Goal: Ask a question: Seek information or help from site administrators or community

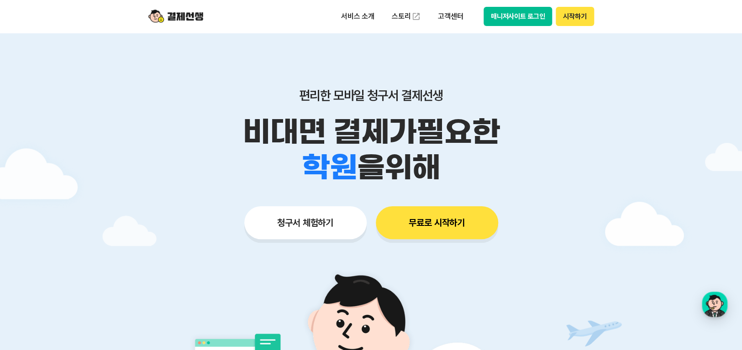
click at [529, 20] on button "매니저사이트 로그인" at bounding box center [518, 16] width 69 height 19
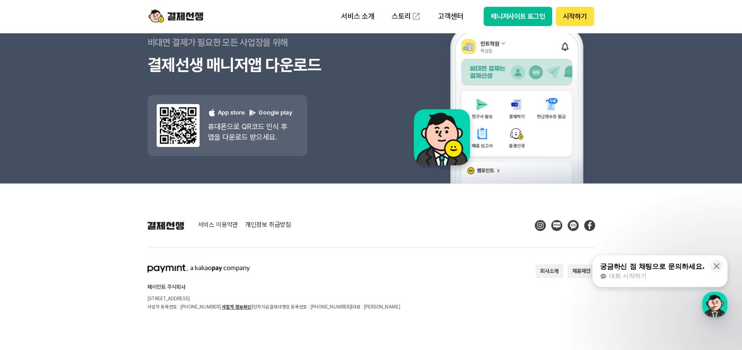
scroll to position [8243, 0]
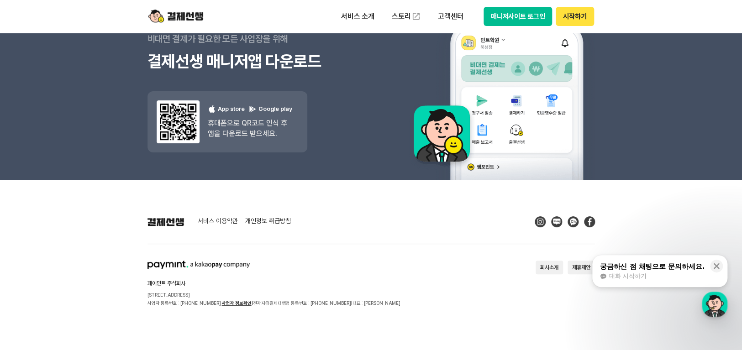
click at [665, 262] on div "궁금하신 점 채팅으로 문의하세요." at bounding box center [651, 266] width 105 height 9
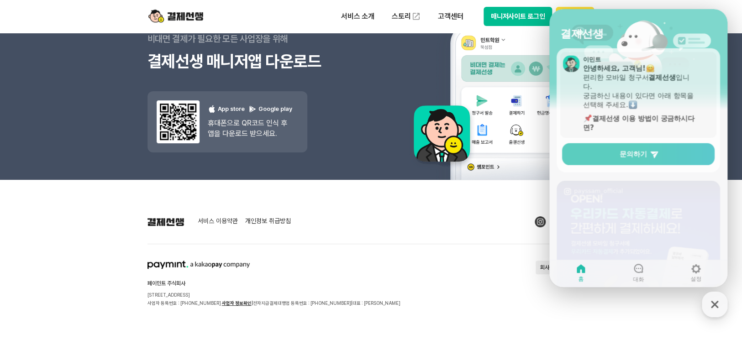
scroll to position [0, 0]
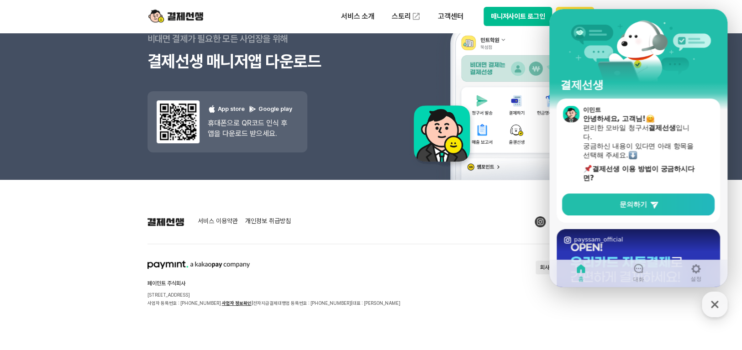
click at [437, 225] on div "서비스 이용약관 개인정보 취급방침 페이민트 주식회사 서울시 성동구 상원1길 26 서울숲A타워 409호 사업자 등록번호 : 220-88-7547…" at bounding box center [370, 261] width 447 height 91
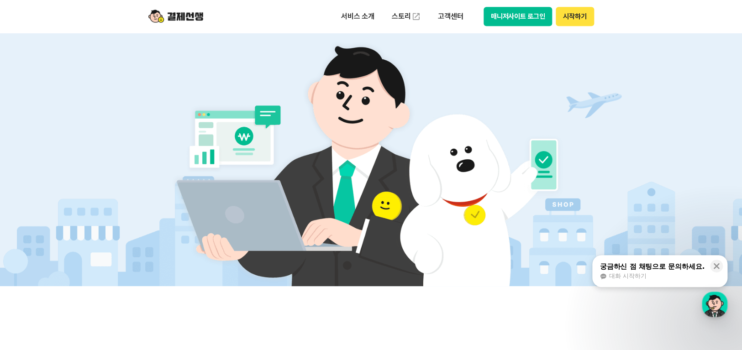
scroll to position [502, 0]
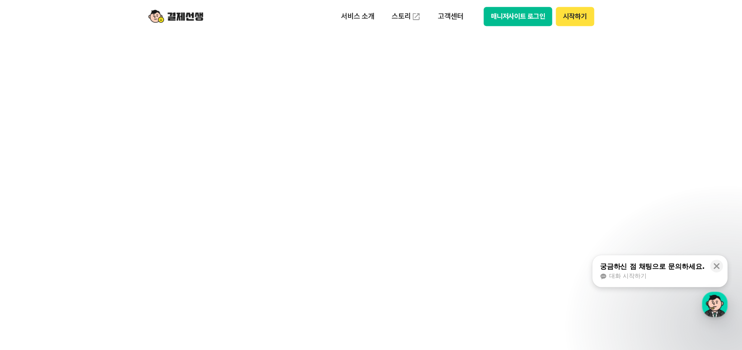
click at [644, 272] on div "궁금하신 점 채팅으로 문의하세요. 대화 시작하기" at bounding box center [652, 271] width 107 height 19
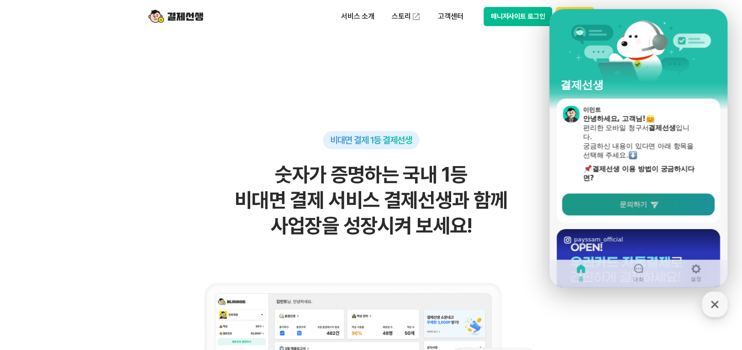
click at [641, 207] on span "문의하기" at bounding box center [633, 204] width 27 height 9
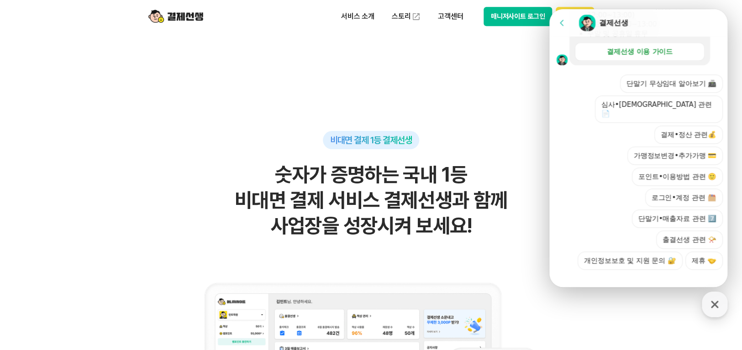
scroll to position [731, 0]
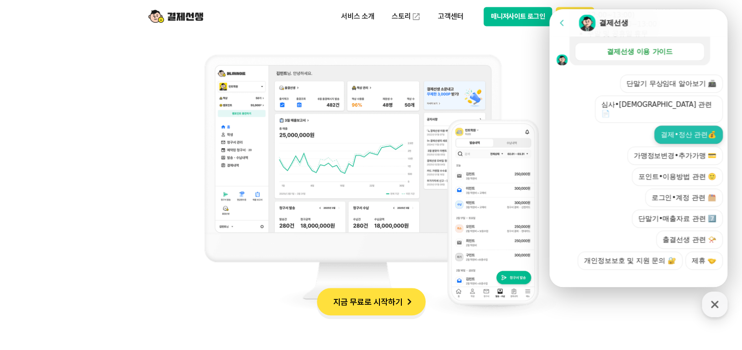
click at [664, 126] on button "결제•정산 관련💰" at bounding box center [688, 135] width 68 height 18
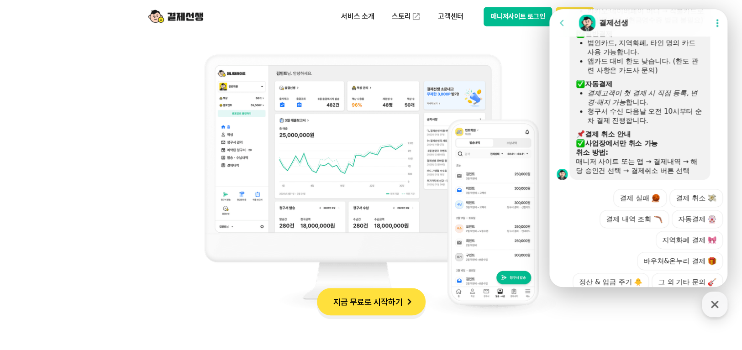
scroll to position [458, 0]
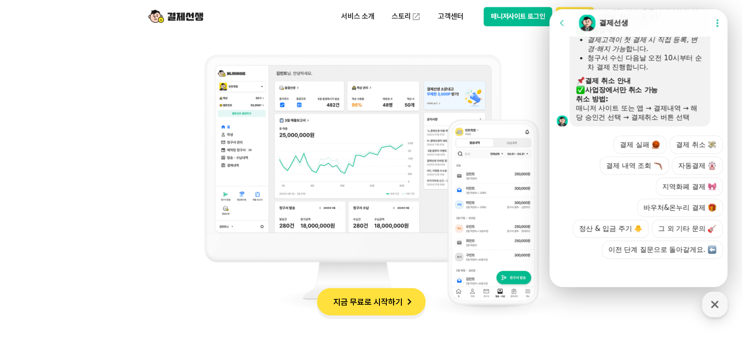
click at [670, 226] on button "그 외 기타 문의" at bounding box center [687, 229] width 71 height 18
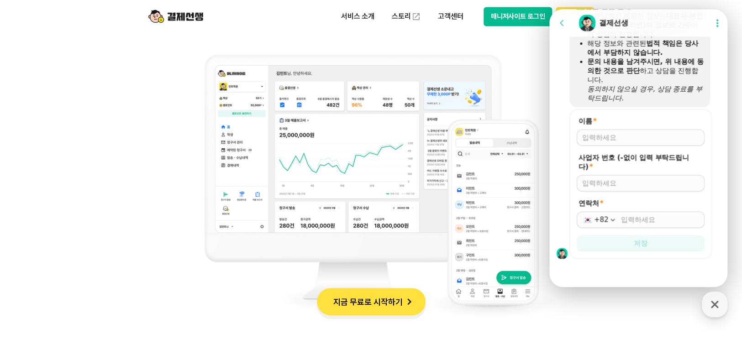
scroll to position [644, 0]
click at [622, 135] on input "이름 *" at bounding box center [640, 137] width 117 height 9
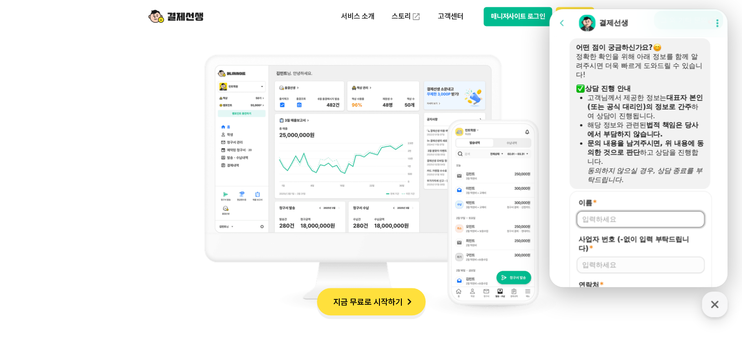
scroll to position [553, 0]
type input "ㄱ"
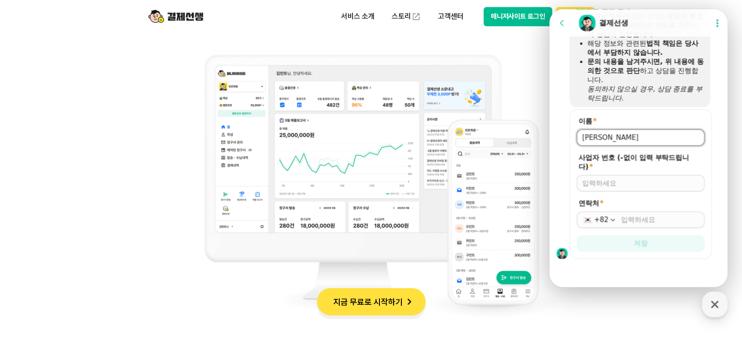
scroll to position [644, 0]
type input "[PERSON_NAME]"
click at [625, 186] on input "사업자 번호 (-없이 입력 부탁드립니다) *" at bounding box center [640, 183] width 117 height 9
click at [612, 182] on input "사업자 번호 (-없이 입력 부탁드립니다) *" at bounding box center [640, 183] width 117 height 9
type input "5969001952"
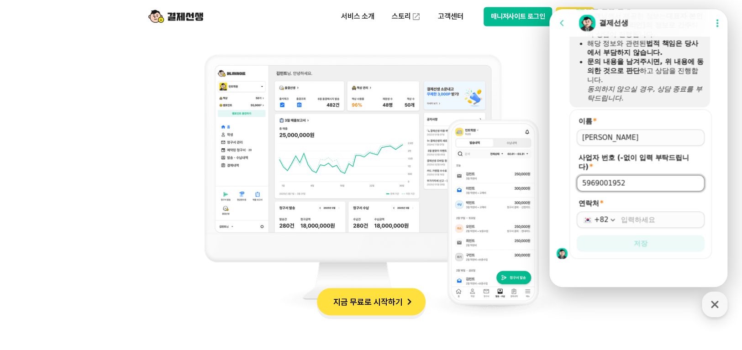
click at [653, 222] on input "연락처 *" at bounding box center [660, 219] width 78 height 9
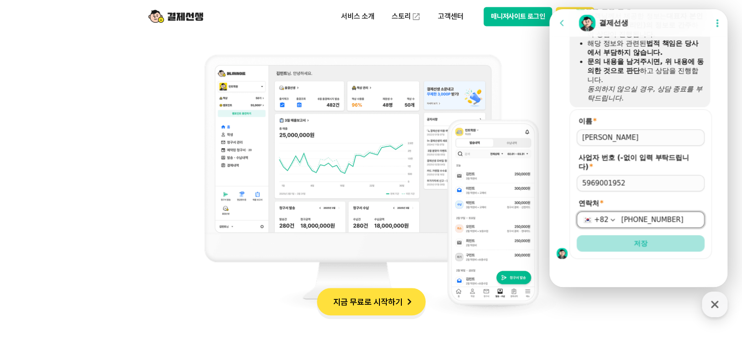
type input "[PHONE_NUMBER]"
click at [652, 245] on button "저장" at bounding box center [641, 243] width 128 height 16
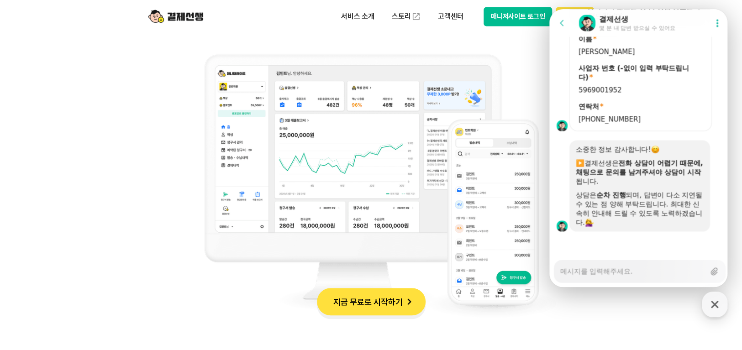
scroll to position [726, 0]
type textarea "x"
type textarea "a"
type textarea "x"
type textarea "au"
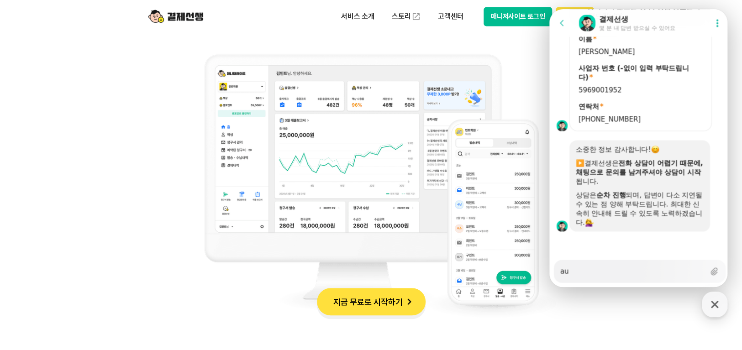
type textarea "x"
type textarea "aust"
type textarea "x"
type textarea "austp"
type textarea "x"
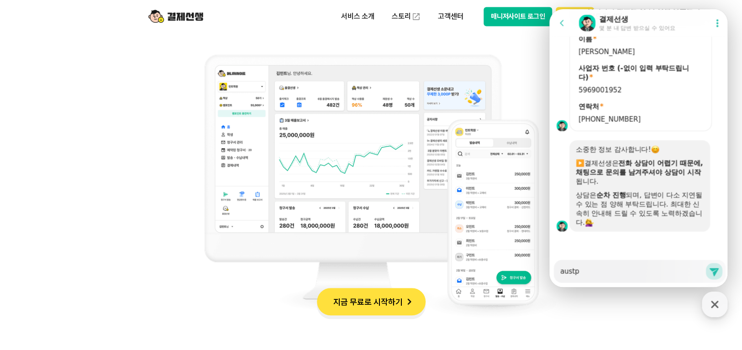
type textarea "aust"
type textarea "x"
type textarea "aus"
type textarea "x"
type textarea "au"
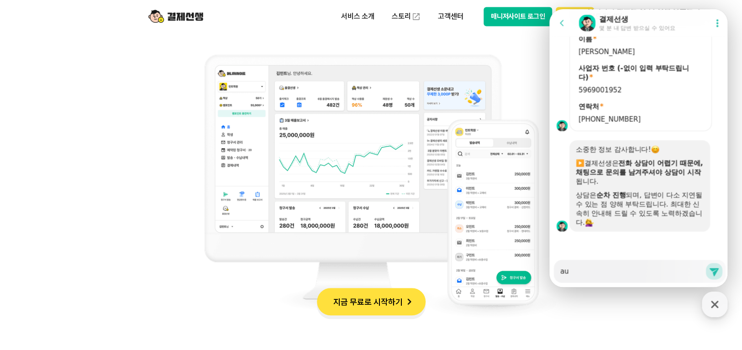
type textarea "x"
type textarea "a"
type textarea "x"
type textarea "ㅁ"
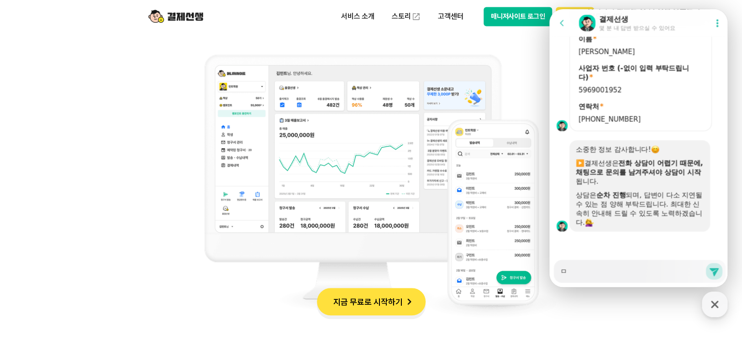
type textarea "x"
type textarea "며"
type textarea "x"
type textarea "면"
type textarea "x"
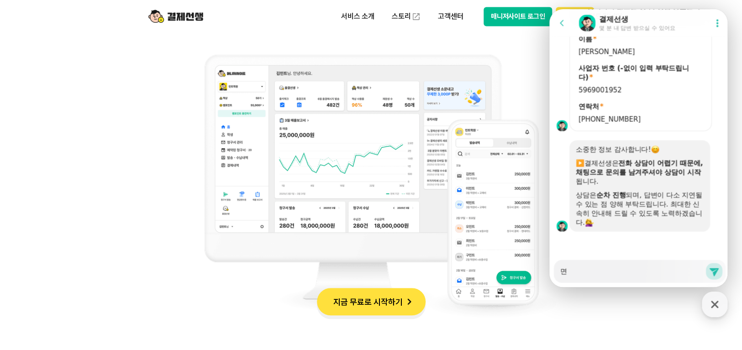
type textarea "면ㅅ"
type textarea "x"
type textarea "면세"
type textarea "x"
type textarea "면세"
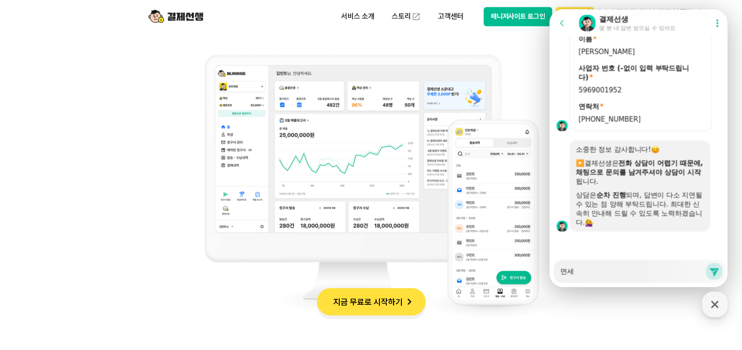
type textarea "x"
type textarea "면세 ㅅ"
type textarea "x"
type textarea "면세 사"
type textarea "x"
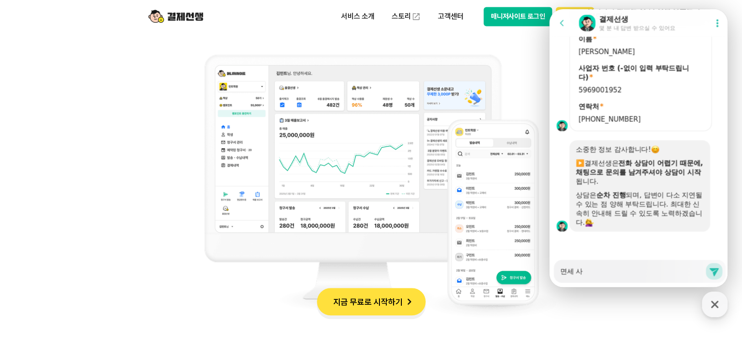
type textarea "면세 상"
type textarea "x"
type textarea "면세 사어"
type textarea "x"
type textarea "면세 사업"
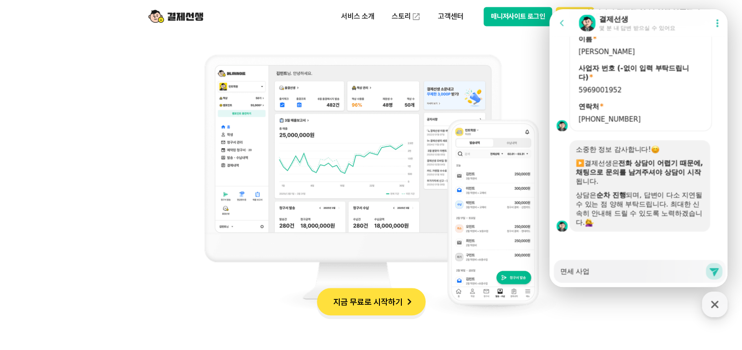
type textarea "x"
type textarea "면세 사업ㅈ"
type textarea "x"
type textarea "면세 사업자"
type textarea "x"
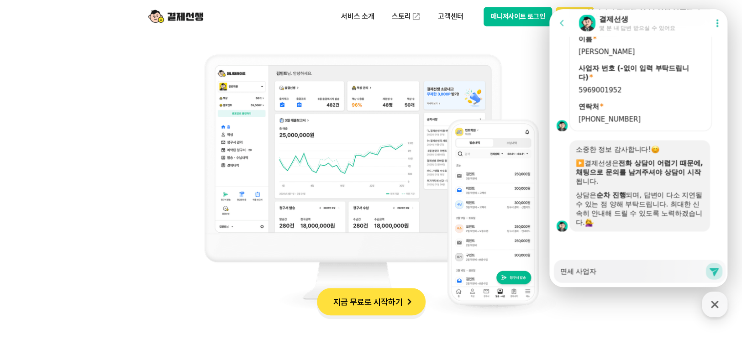
type textarea "면세 사업자 ㅇ"
type textarea "x"
type textarea "면세 사업자 [PERSON_NAME]"
type textarea "x"
type textarea "면세 사업자 익"
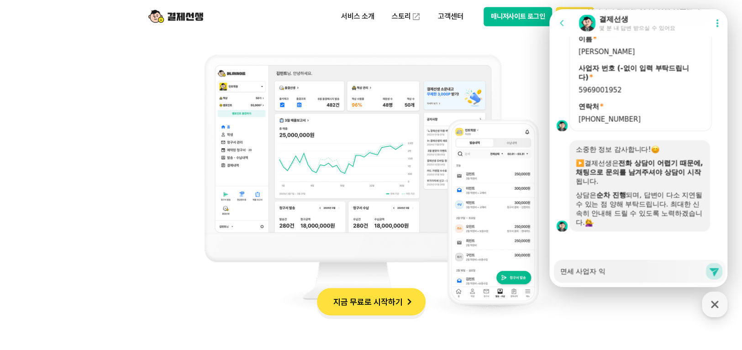
type textarea "x"
type textarea "면세 사업자 이고"
type textarea "x"
type textarea "면세 사업자 이고"
type textarea "x"
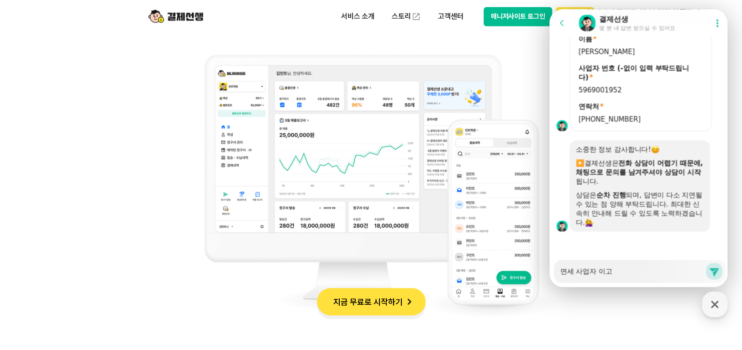
type textarea "면세 사업자 이고 ㄱ"
type textarea "x"
type textarea "면세 사업자 이고 겨"
type textarea "x"
type textarea "면세 사업자 이고 결"
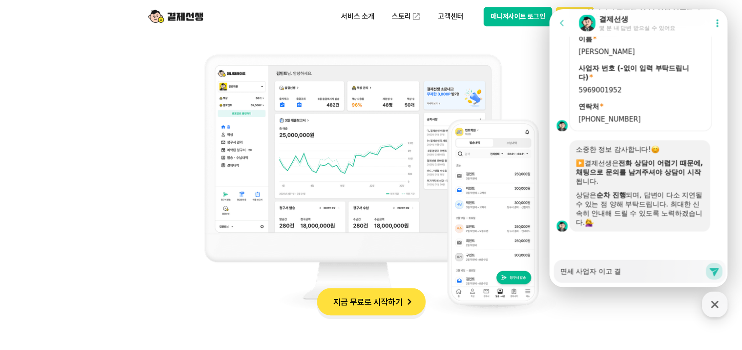
type textarea "x"
type textarea "면세 사업자 이고 결ㅈ"
type textarea "x"
type textarea "면세 사업자 이고 결제"
type textarea "x"
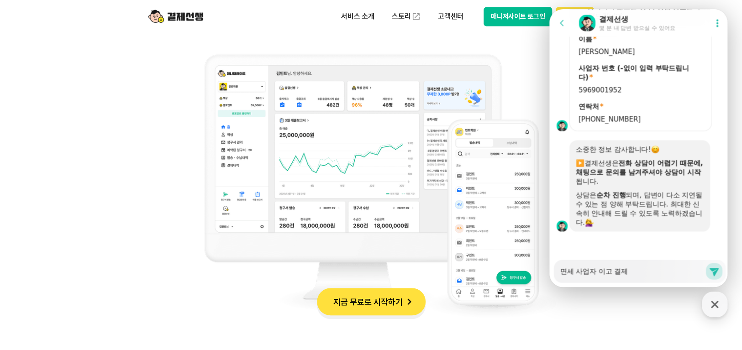
type textarea "면세 사업자 이고 결제"
type textarea "x"
type textarea "면세 사업자 이고 결제 ㅅ"
type textarea "x"
type textarea "면세 사업자 이고 결제 서"
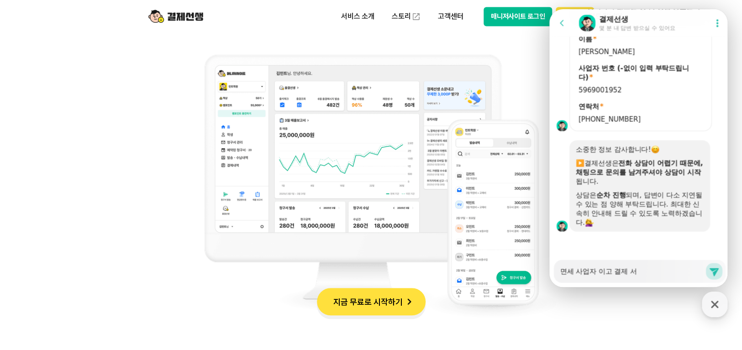
type textarea "x"
type textarea "면세 사업자 이고 결제 선"
type textarea "x"
type textarea "면세 사업자 이고 결제 선새"
type textarea "x"
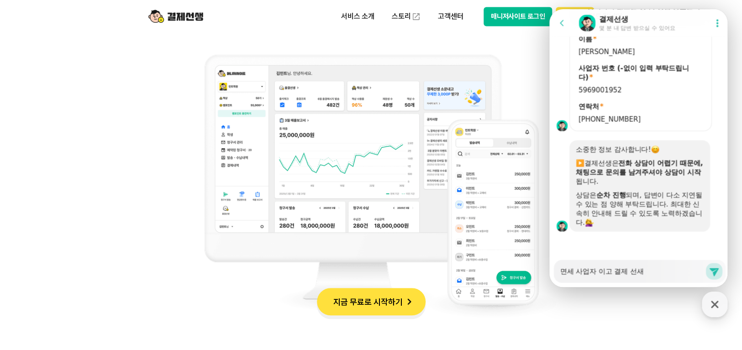
type textarea "면세 사업자 이고 결제 선생"
type textarea "x"
type textarea "면세 사업자 이고 결제 선생ㅇ"
type textarea "x"
type textarea "면세 사업자 이고 결제 선생으"
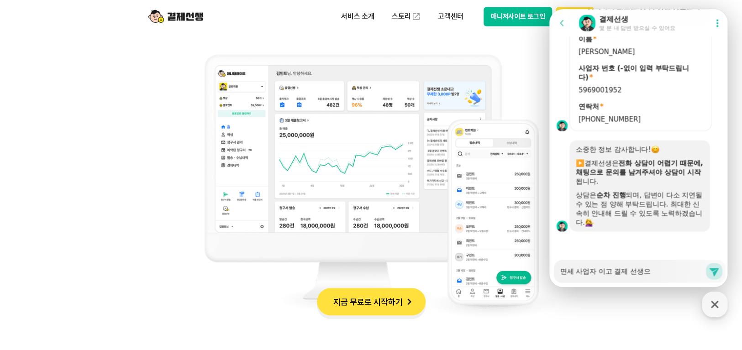
type textarea "x"
type textarea "면세 사업자 이고 결제 선생을"
type textarea "x"
type textarea "면세 사업자 이고 결제 선생으로"
type textarea "x"
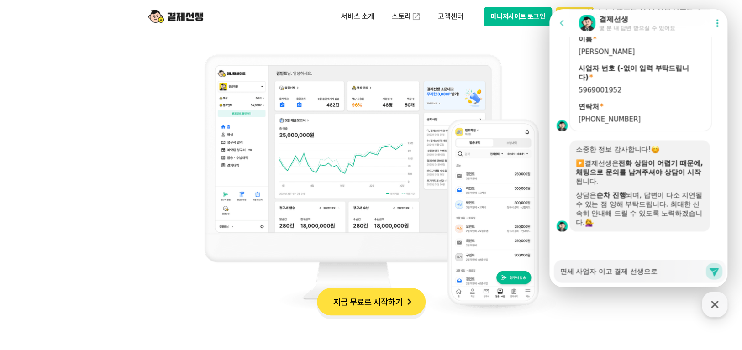
type textarea "면세 사업자 이고 결제 선생으로"
type textarea "x"
type textarea "면세 사업자 이고 결제 선생으로 ㄱ"
type textarea "x"
type textarea "면세 사업자 이고 결제 선생으로 겨"
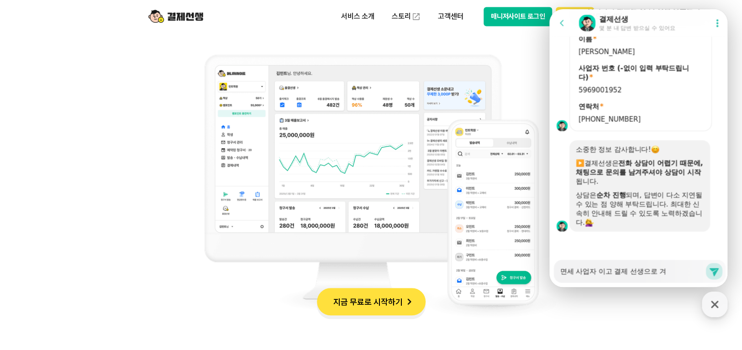
type textarea "x"
type textarea "면세 사업자 이고 결제 선생으로 결"
type textarea "x"
type textarea "면세 사업자 이고 결제 선생으로 결ㅈ"
type textarea "x"
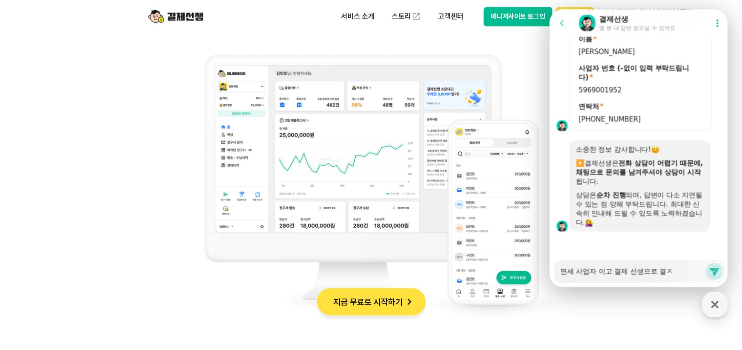
type textarea "면세 사업자 이고 결제 선생으로 결제"
type textarea "x"
type textarea "면세 사업자 이고 결제 선생으로 결제"
type textarea "x"
type textarea "면세 사업자 이고 결제 선생으로 결제 ㅎ"
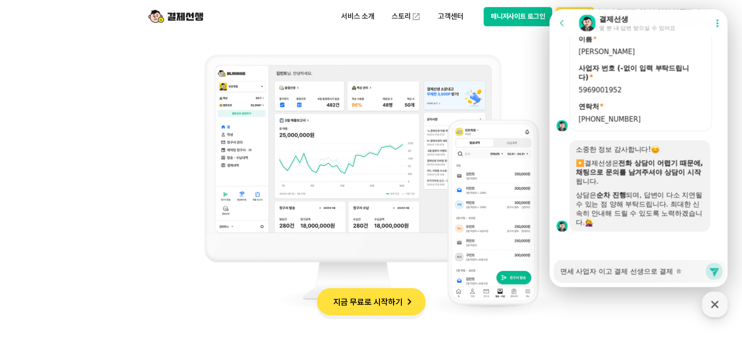
type textarea "x"
type textarea "면세 사업자 이고 결제 선생으로 결제"
type textarea "x"
type textarea "면세 사업자 이고 결제 선생으로 결제 ㄷ"
type textarea "x"
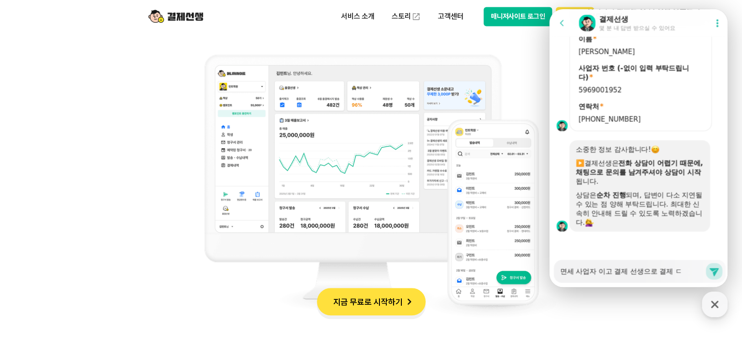
type textarea "면세 사업자 이고 결제 선생으로 결제 대"
type textarea "x"
type textarea "면세 사업자 이고 결제 선생으로 결제 댁"
type textarea "x"
type textarea "면세 사업자 이고 결제 선생으로 결제 대그"
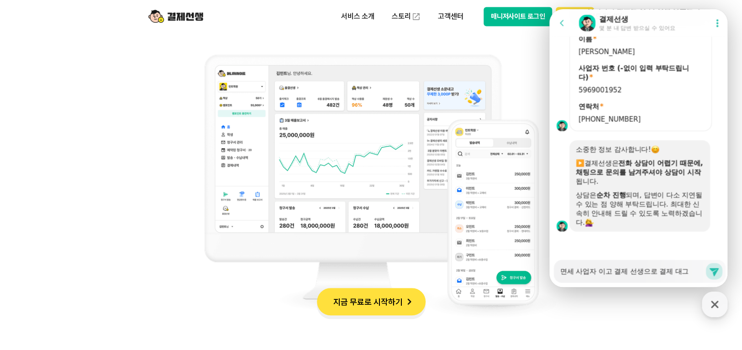
type textarea "x"
type textarea "면세 사업자 이고 결제 선생으로 결제 대금"
type textarea "x"
type textarea "면세 사업자 이고 결제 선생으로 결제 대금"
type textarea "x"
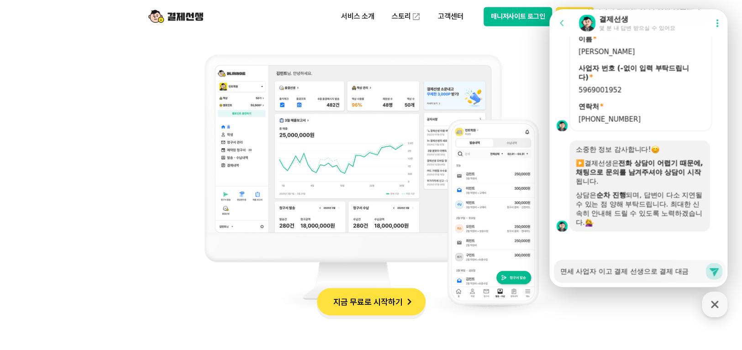
type textarea "면세 사업자 이고 결제 선생으로 결제 대금"
type textarea "x"
type textarea "면세 사업자 이고 결제 선생으로 결제 대"
type textarea "x"
type textarea "면세 사업자 이고 결제 선생으로 결제"
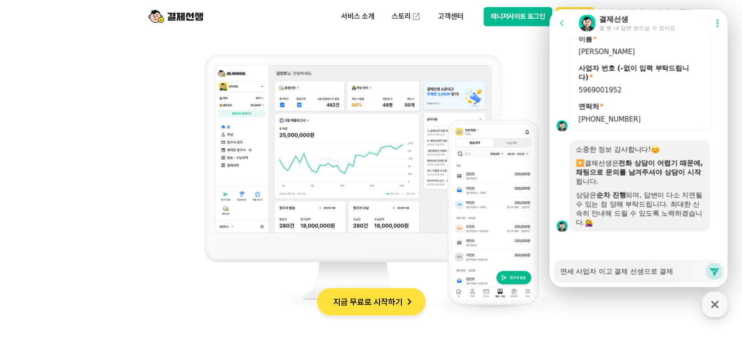
type textarea "x"
type textarea "면세 사업자 이고 결제 선생으로 결제"
type textarea "x"
type textarea "면세 사업자 이고 결제 선생으로 결"
type textarea "x"
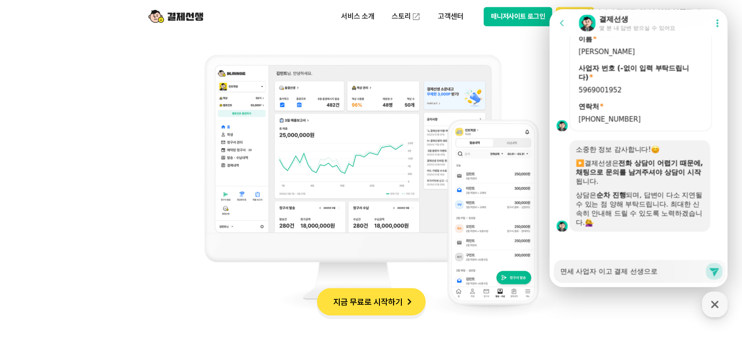
type textarea "면세 사업자 이고 결제 선생으로 ㅁ"
type textarea "x"
type textarea "면세 사업자 이고 결제 선생으로 매"
type textarea "x"
type textarea "면세 사업자 이고 결제 선생으로 맻"
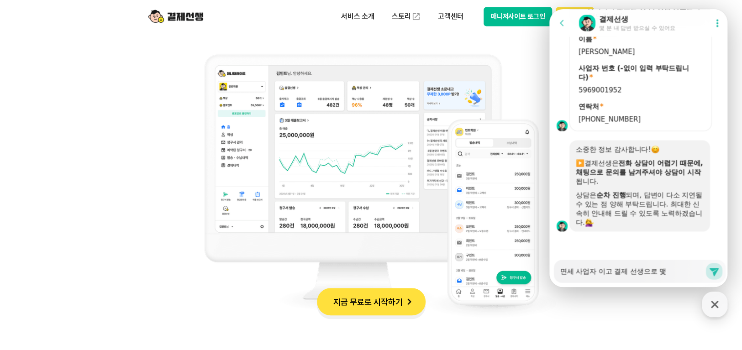
type textarea "x"
type textarea "면세 사업자 이고 결제 선생으로 매추"
type textarea "x"
type textarea "면세 사업자 이고 결제 선생으로 매출"
type textarea "x"
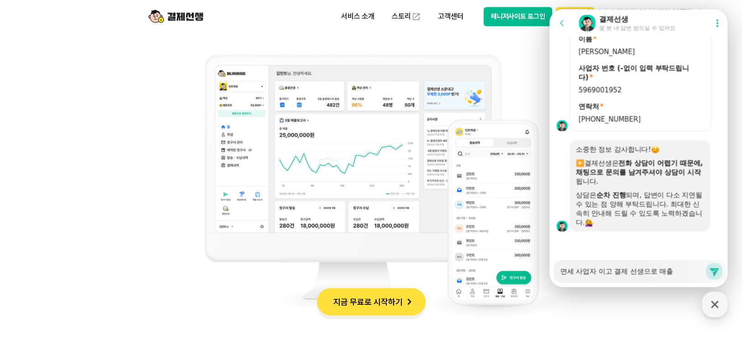
type textarea "면세 사업자 이고 결제 선생으로 매출"
type textarea "x"
type textarea "면세 사업자 이고 결제 선생으로 매출 ㅈ"
type textarea "x"
type textarea "면세 사업자 이고 결제 선생으로 매출 자"
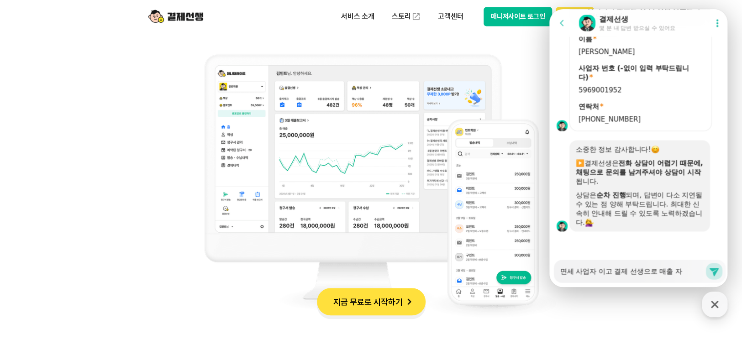
type textarea "x"
type textarea "면세 사업자 이고 결제 선생으로 매출 잡"
type textarea "x"
type textarea "면세 사업자 이고 결제 선생으로 매출 잡ㅇ"
type textarea "x"
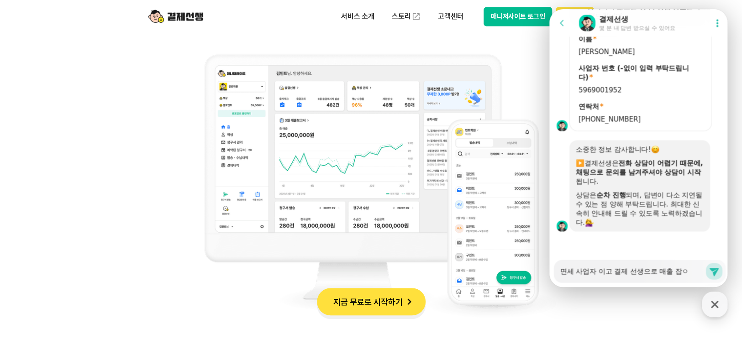
type textarea "면세 사업자 이고 결제 선생으로 매출 잡으"
type textarea "x"
type textarea "면세 사업자 이고 결제 선생으로 매출 잡을"
type textarea "x"
type textarea "면세 사업자 이고 결제 선생으로 매출 잡으"
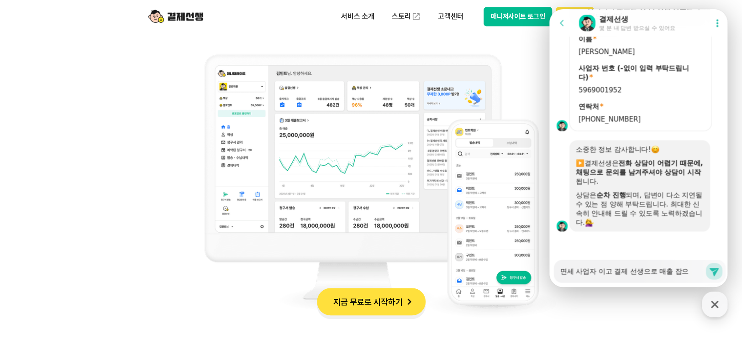
type textarea "x"
type textarea "면세 사업자 이고 결제 선생으로 매출 잡ㅇ"
type textarea "x"
type textarea "면세 사업자 이고 결제 선생으로 매출 잡"
type textarea "x"
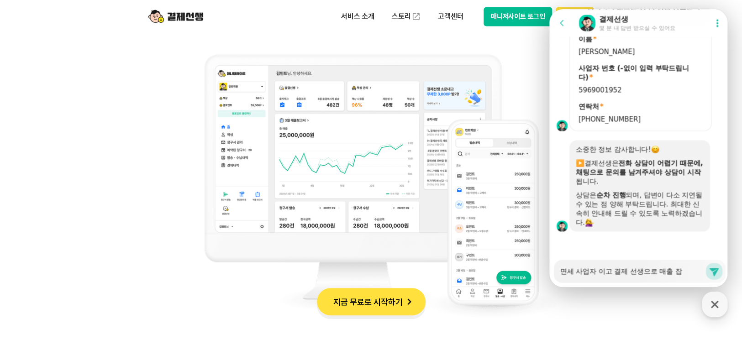
type textarea "면세 사업자 이고 결제 선생으로 매출"
type textarea "x"
type textarea "면세 사업자 이고 결제 선생으로 매"
type textarea "x"
type textarea "면세 사업자 이고 결제 선생으로"
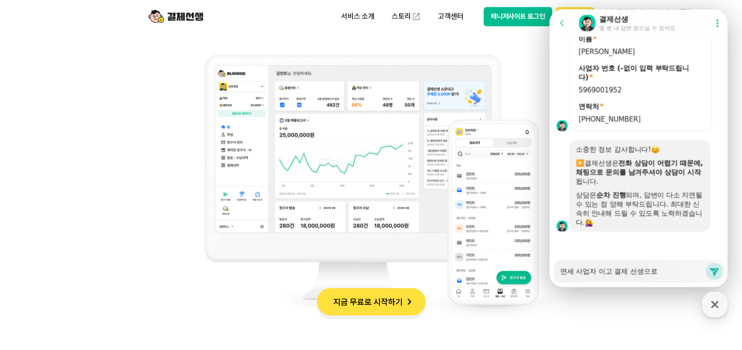
type textarea "x"
type textarea "면세 사업자 이고 결제 선생으로 ㄱ"
type textarea "x"
type textarea "면세 사업자 이고 결제 선생으로 겨"
type textarea "x"
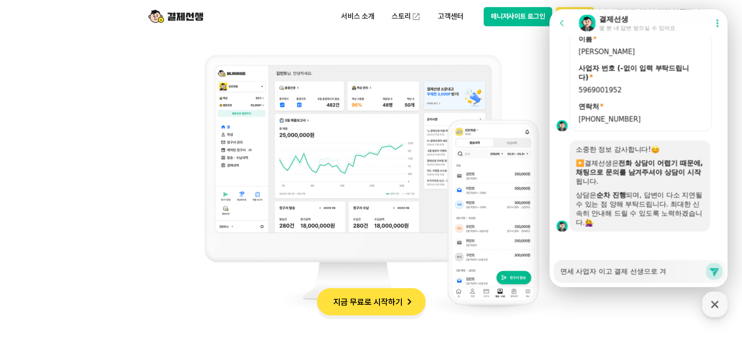
type textarea "면세 사업자 이고 결제 선생으로 결"
type textarea "x"
type textarea "면세 사업자 이고 결제 선생으로 결ㅈ"
type textarea "x"
type textarea "면세 사업자 이고 결제 선생으로 결제"
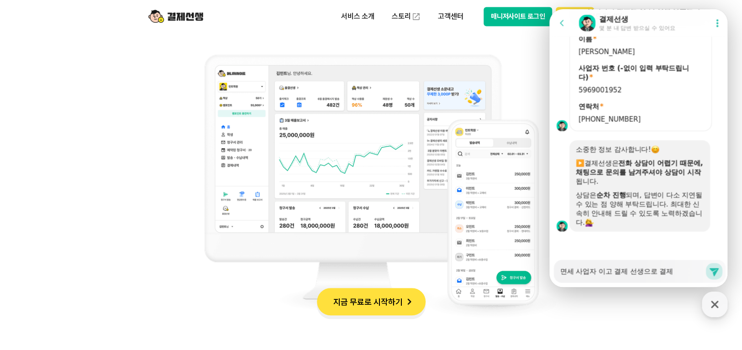
type textarea "x"
type textarea "면세 사업자 이고 결제 선생으로 결제"
type textarea "x"
type textarea "면세 사업자 이고 결제 선생으로 결제 ㄷ"
type textarea "x"
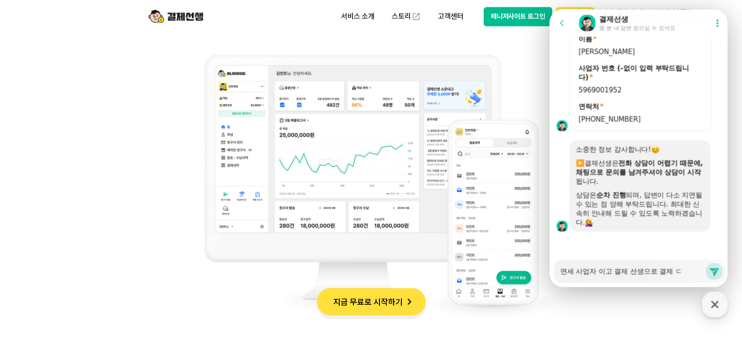
type textarea "면세 사업자 이고 결제 선생으로 결제 도"
type textarea "x"
type textarea "면세 사업자 이고 결제 선생으로 결제 ㄷ"
type textarea "x"
type textarea "면세 사업자 이고 결제 선생으로 결제"
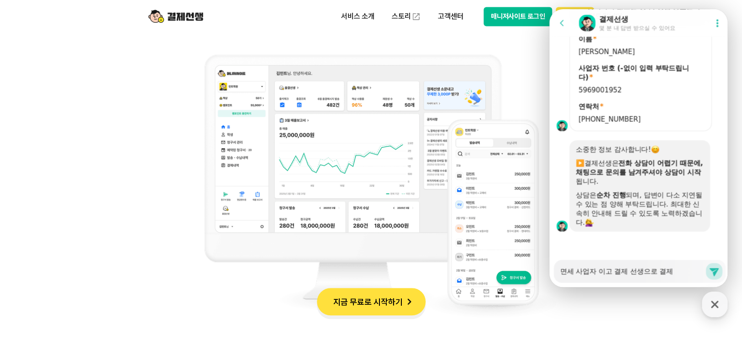
type textarea "x"
type textarea "면세 사업자 이고 결제 선생으로 결제"
type textarea "x"
type textarea "면세 사업자 이고 결제 선생으로 결제ㄷ"
type textarea "x"
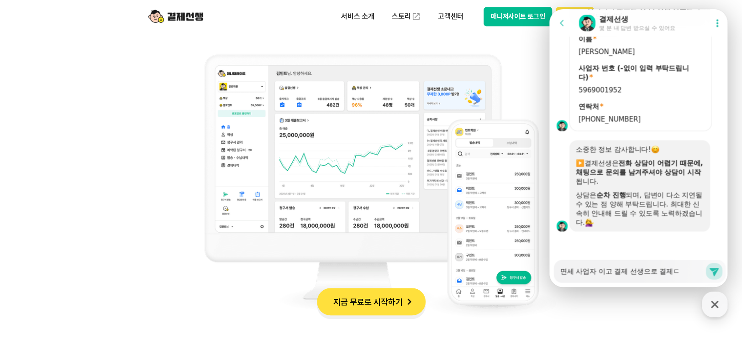
type textarea "면세 사업자 이고 결제 선생으로 결제도"
type textarea "x"
type textarea "면세 사업자 이고 결제 선생으로 결제되"
type textarea "x"
type textarea "면세 사업자 이고 결제 선생으로 결제된"
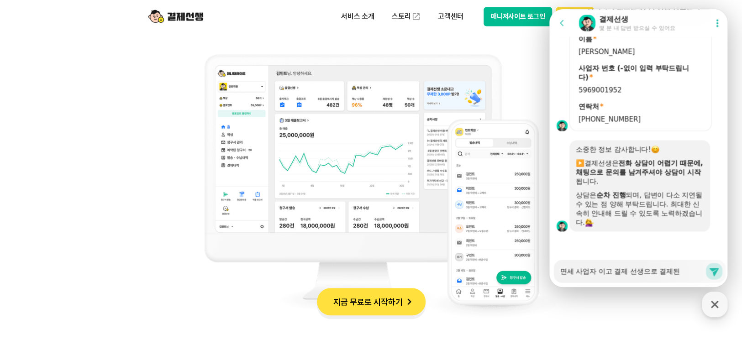
type textarea "x"
type textarea "면세 사업자 이고 결제 선생으로 결제된 ㄱ"
type textarea "x"
type textarea "면세 사업자 이고 결제 선생으로 결제된 그"
type textarea "x"
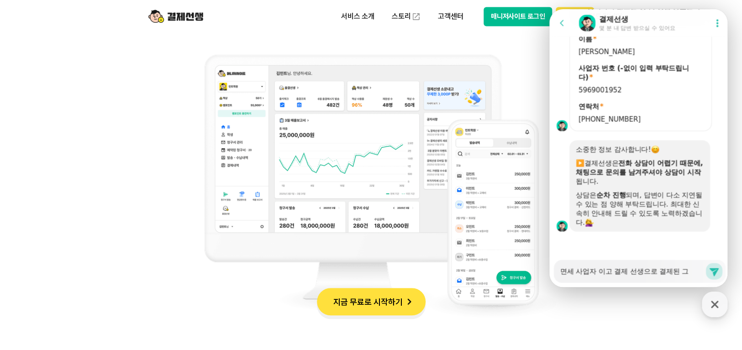
type textarea "면세 사업자 이고 결제 선생으로 결제된 금"
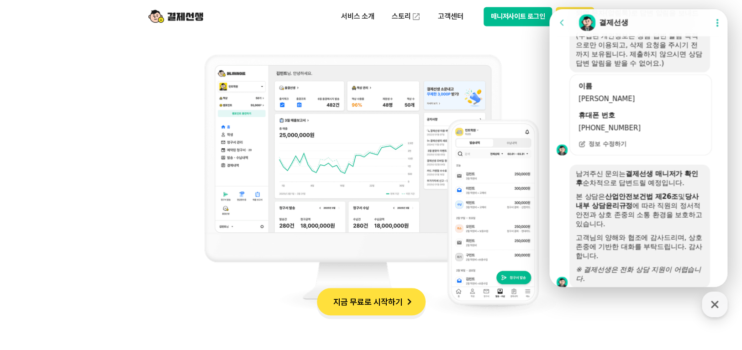
scroll to position [1074, 0]
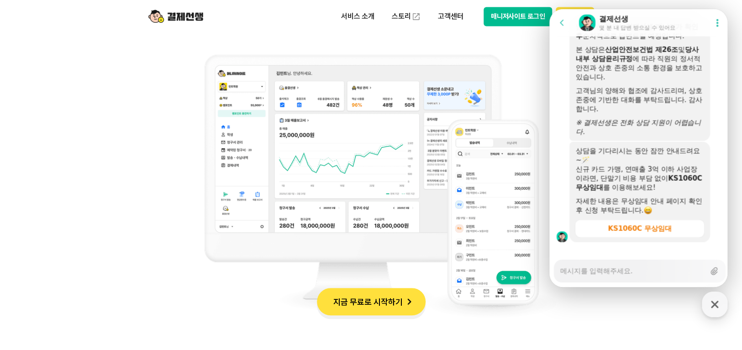
click at [581, 115] on div "남겨주신 문의는 결제선생 매니저가 확인 후 순차적으로 답변드릴 예정입니다. 본 상담은 산업안전보건법 제26조 및 당사 내부 상담윤리규정 에 따…" at bounding box center [640, 79] width 128 height 114
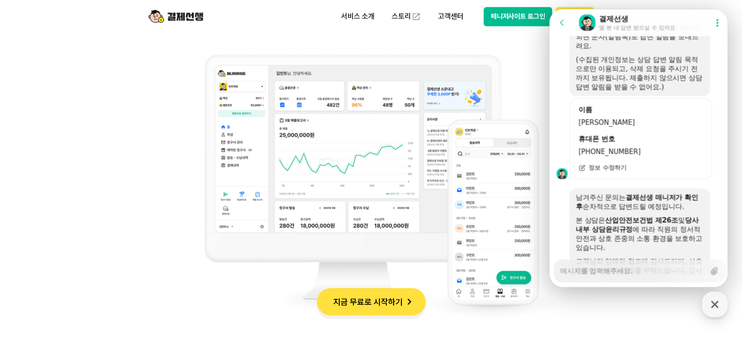
scroll to position [1028, 0]
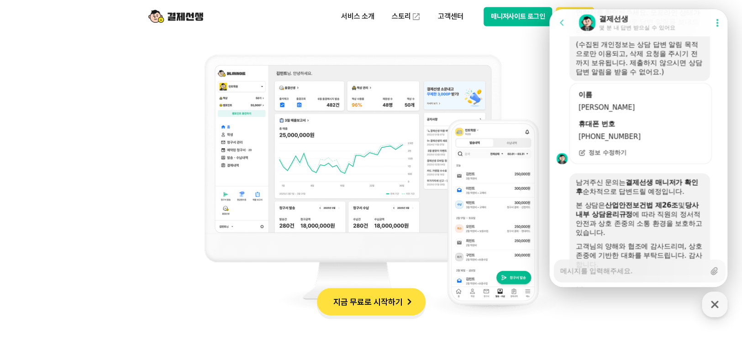
click at [580, 157] on icon at bounding box center [581, 152] width 7 height 7
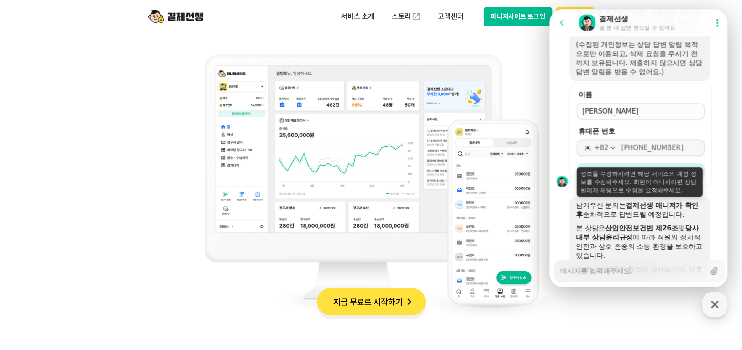
click at [666, 152] on input "[PHONE_NUMBER]" at bounding box center [660, 147] width 78 height 9
click at [678, 152] on input "[PHONE_NUMBER]" at bounding box center [660, 147] width 78 height 9
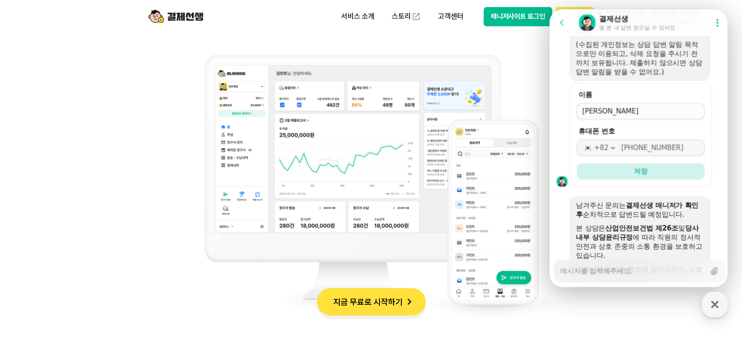
click at [654, 136] on label "휴대폰 번호" at bounding box center [641, 131] width 128 height 9
click at [654, 143] on input "[PHONE_NUMBER]" at bounding box center [660, 147] width 78 height 9
click at [654, 136] on label "휴대폰 번호" at bounding box center [641, 131] width 128 height 9
click at [654, 143] on input "[PHONE_NUMBER]" at bounding box center [660, 147] width 78 height 9
click at [640, 176] on span "저장" at bounding box center [641, 171] width 14 height 9
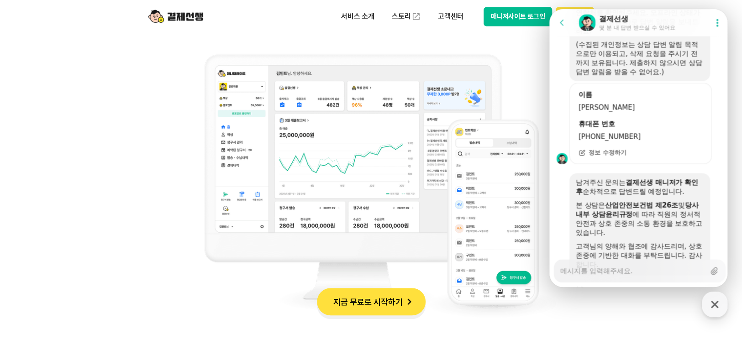
click at [608, 164] on form "이름 [PERSON_NAME] 휴대폰 번호 [PHONE_NUMBER] 정보 수정하기" at bounding box center [640, 123] width 142 height 81
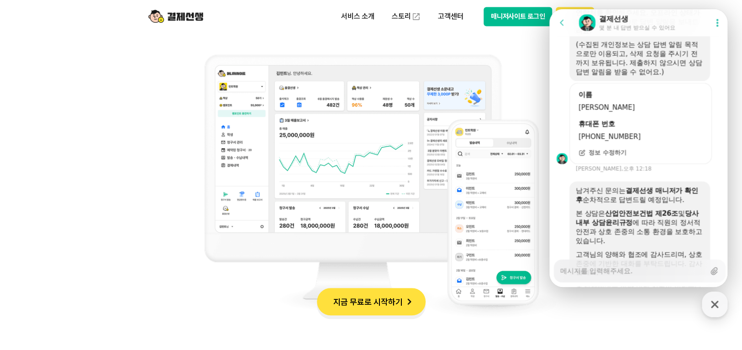
click at [611, 157] on span "정보 수정하기" at bounding box center [608, 153] width 38 height 8
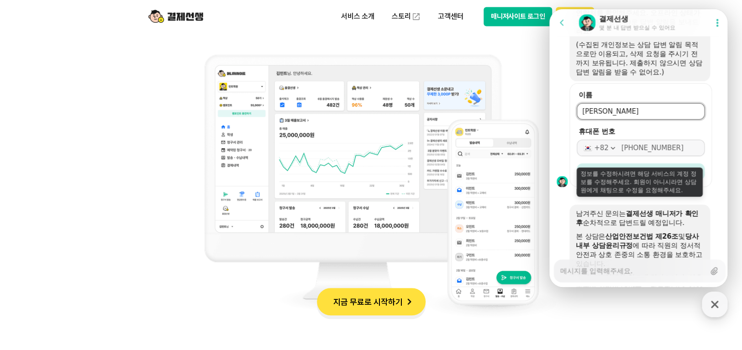
click at [629, 152] on input "[PHONE_NUMBER]" at bounding box center [660, 147] width 78 height 9
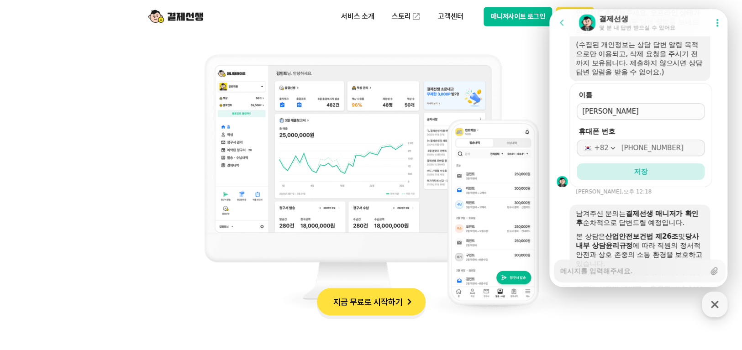
click at [630, 222] on b "결제선생 매니저가 확인 후" at bounding box center [637, 218] width 122 height 17
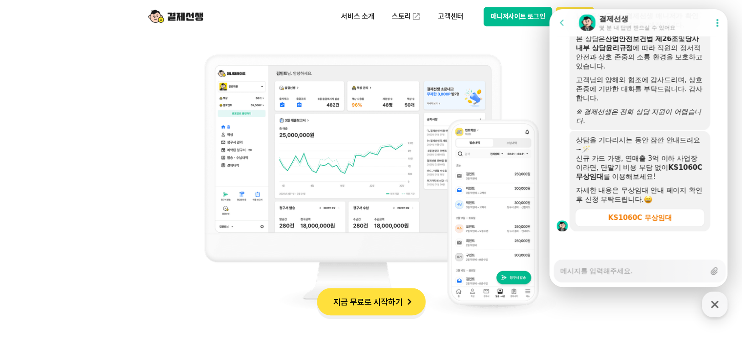
scroll to position [1051, 0]
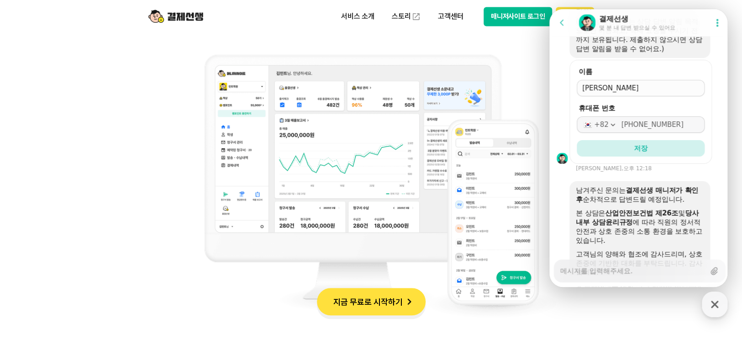
click at [649, 172] on div "이름 휴대폰 번호 [PHONE_NUMBER] 저장 [PERSON_NAME], 오후 12:18" at bounding box center [639, 116] width 181 height 112
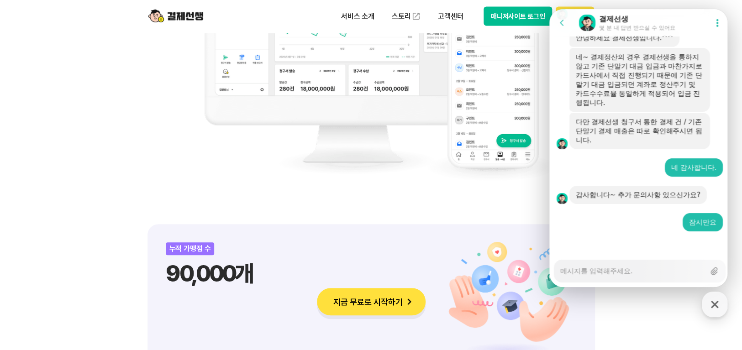
scroll to position [1400, 0]
